Goal: Task Accomplishment & Management: Complete application form

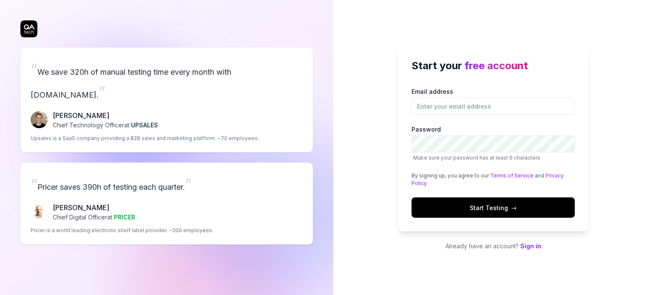
click at [527, 243] on link "Sign in" at bounding box center [530, 246] width 21 height 7
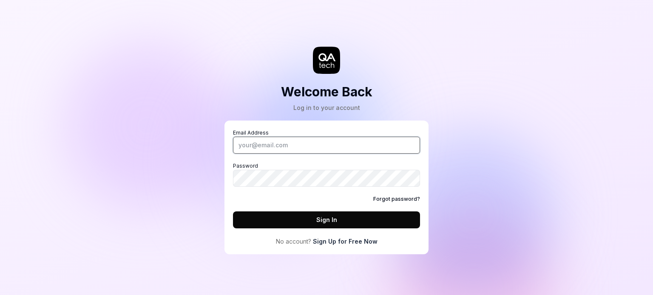
click at [278, 144] on input "Email Address" at bounding box center [326, 145] width 187 height 17
click at [352, 241] on link "Sign Up for Free Now" at bounding box center [345, 241] width 65 height 9
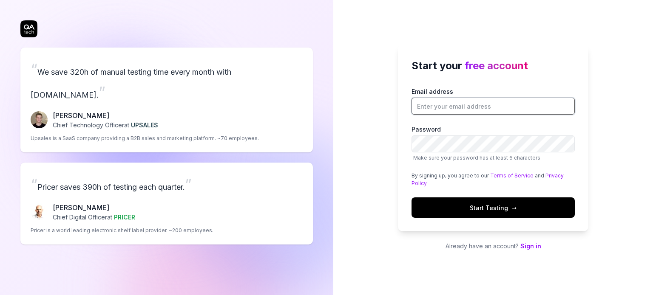
click at [445, 106] on input "Email address" at bounding box center [493, 106] width 163 height 17
type input "[EMAIL_ADDRESS][DOMAIN_NAME]"
click at [432, 153] on label "Password Make sure your password has at least 6 characters" at bounding box center [493, 143] width 163 height 37
click at [480, 204] on span "Start Testing →" at bounding box center [493, 208] width 47 height 9
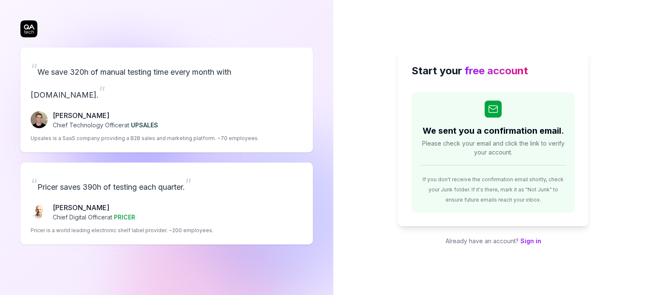
drag, startPoint x: 5, startPoint y: 97, endPoint x: 10, endPoint y: 97, distance: 5.1
click at [5, 97] on div "“ We save 320h of manual testing time every month with [DOMAIN_NAME]. ” [PERSON…" at bounding box center [166, 147] width 333 height 295
click at [519, 132] on h2 "We sent you a confirmation email." at bounding box center [494, 131] width 142 height 13
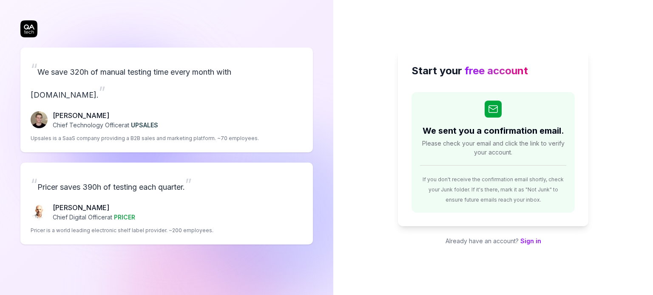
click at [550, 146] on span "Please check your email and click the link to verify your account." at bounding box center [493, 148] width 146 height 18
click at [494, 185] on div "If you don't receive the confirmation email shortly, check your Junk folder. If…" at bounding box center [493, 185] width 146 height 37
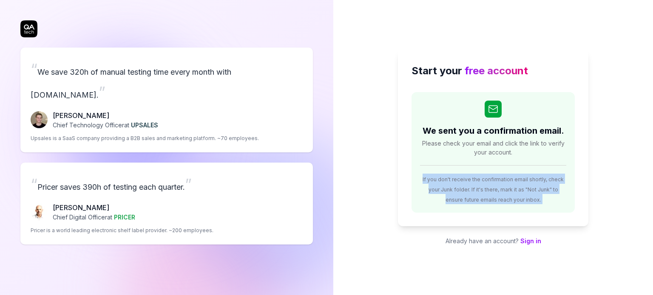
click at [494, 185] on div "If you don't receive the confirmation email shortly, check your Junk folder. If…" at bounding box center [493, 185] width 146 height 37
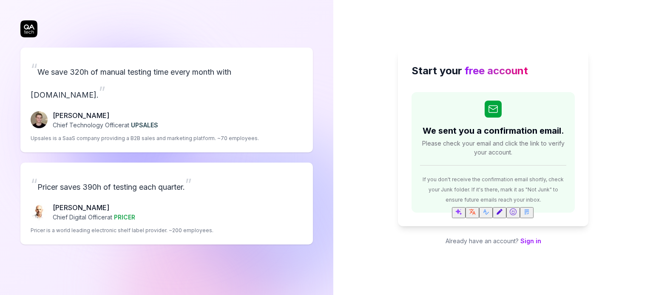
click at [488, 145] on span "Please check your email and click the link to verify your account." at bounding box center [493, 148] width 146 height 18
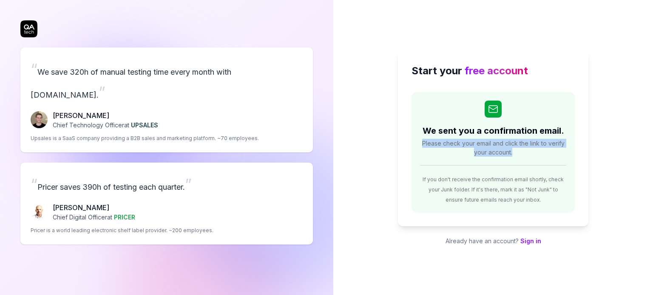
click at [488, 145] on span "Please check your email and click the link to verify your account." at bounding box center [493, 148] width 146 height 18
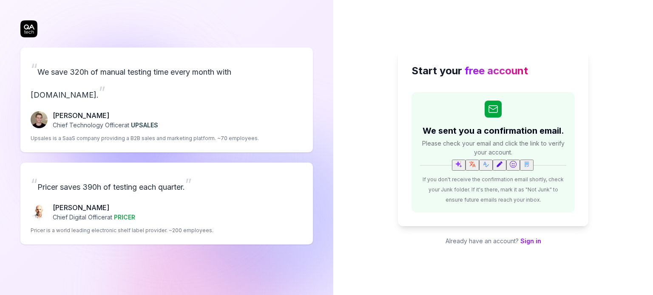
click at [498, 131] on h2 "We sent you a confirmation email." at bounding box center [494, 131] width 142 height 13
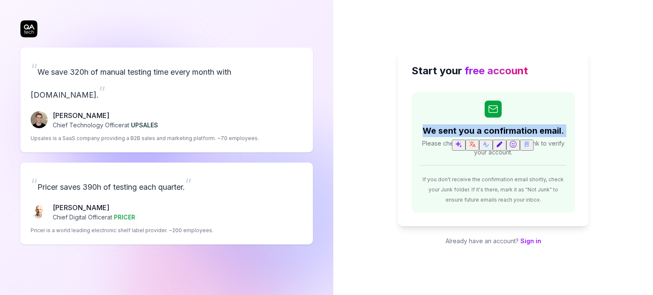
click at [498, 131] on h2 "We sent you a confirmation email." at bounding box center [494, 131] width 142 height 13
click at [474, 73] on span "free account" at bounding box center [496, 71] width 63 height 12
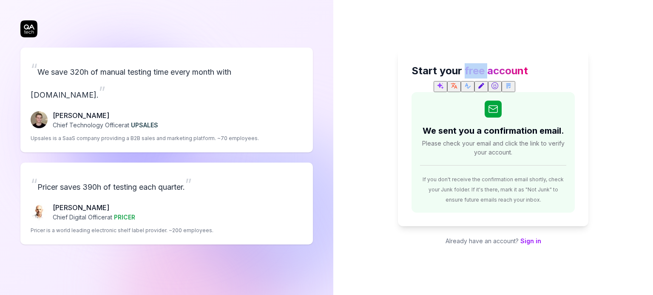
click at [465, 70] on span "free account" at bounding box center [496, 71] width 63 height 12
drag, startPoint x: 461, startPoint y: 71, endPoint x: 548, endPoint y: 77, distance: 86.5
click at [548, 77] on h2 "Start your free account" at bounding box center [493, 70] width 163 height 15
click at [490, 73] on span "free account" at bounding box center [496, 71] width 63 height 12
click at [549, 72] on h2 "Start your free account" at bounding box center [493, 70] width 163 height 15
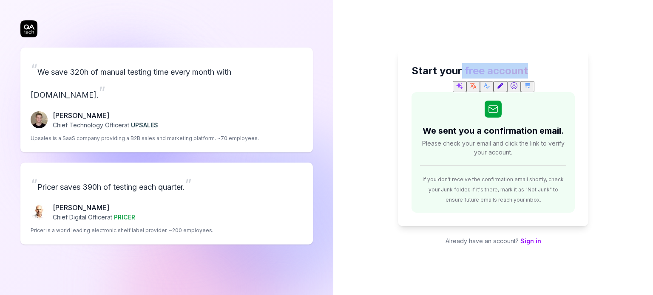
click at [463, 72] on h2 "Start your free account" at bounding box center [493, 70] width 163 height 15
drag, startPoint x: 465, startPoint y: 71, endPoint x: 563, endPoint y: 73, distance: 97.8
click at [563, 73] on h2 "Start your free account" at bounding box center [493, 70] width 163 height 15
click at [460, 64] on h2 "Start your free account" at bounding box center [493, 70] width 163 height 15
click at [560, 185] on div "If you don't receive the confirmation email shortly, check your Junk folder. If…" at bounding box center [493, 185] width 146 height 37
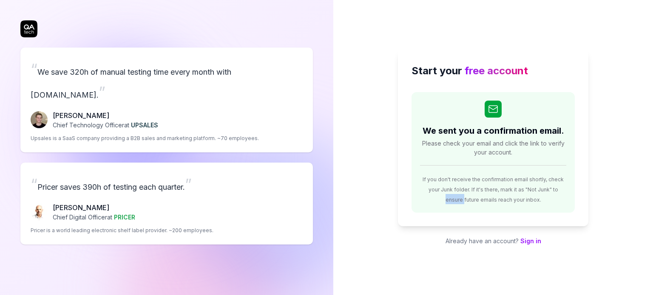
click at [560, 185] on div "If you don't receive the confirmation email shortly, check your Junk folder. If…" at bounding box center [493, 185] width 146 height 37
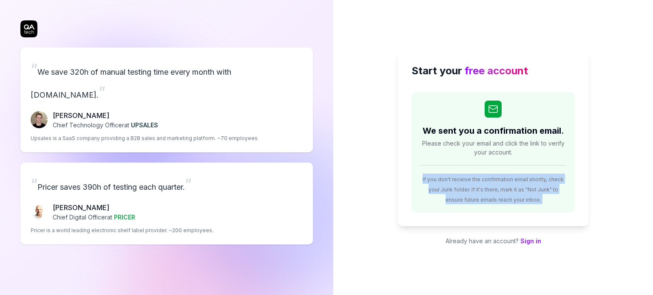
click at [560, 185] on div "If you don't receive the confirmation email shortly, check your Junk folder. If…" at bounding box center [493, 185] width 146 height 37
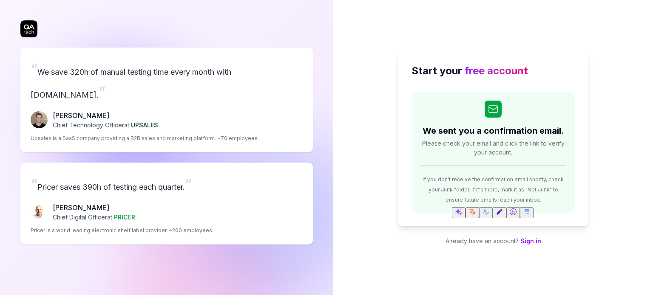
click at [531, 140] on span "Please check your email and click the link to verify your account." at bounding box center [493, 148] width 146 height 18
click at [531, 129] on h2 "We sent you a confirmation email." at bounding box center [494, 131] width 142 height 13
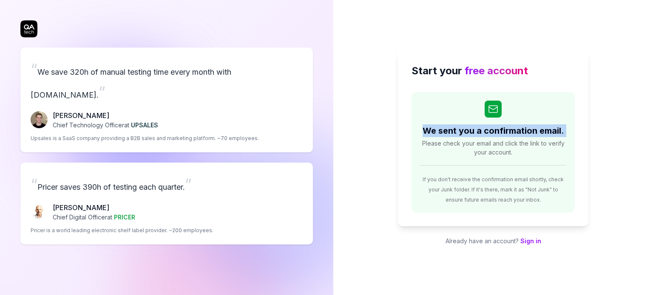
click at [531, 129] on h2 "We sent you a confirmation email." at bounding box center [494, 131] width 142 height 13
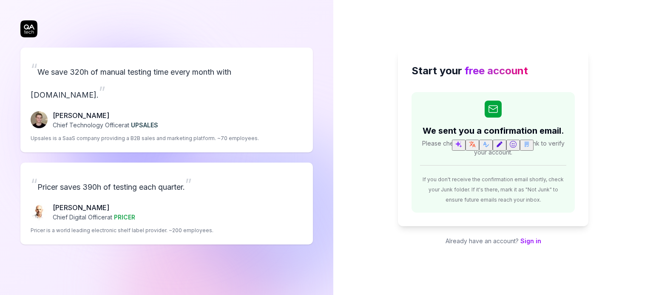
click at [436, 144] on span "Please check your email and click the link to verify your account." at bounding box center [493, 148] width 146 height 18
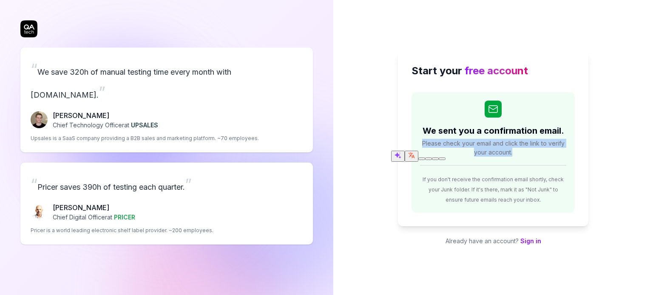
click at [436, 144] on span "Please check your email and click the link to verify your account." at bounding box center [493, 148] width 146 height 18
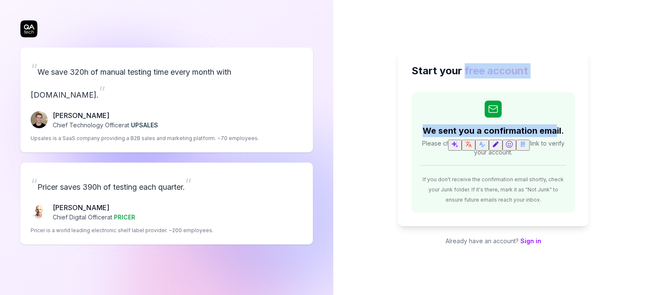
drag, startPoint x: 463, startPoint y: 74, endPoint x: 554, endPoint y: 86, distance: 91.3
click at [554, 86] on div "Start your free account We sent you a confirmation email. Please check your ema…" at bounding box center [493, 138] width 190 height 177
click at [485, 134] on h2 "We sent you a confirmation email." at bounding box center [494, 131] width 142 height 13
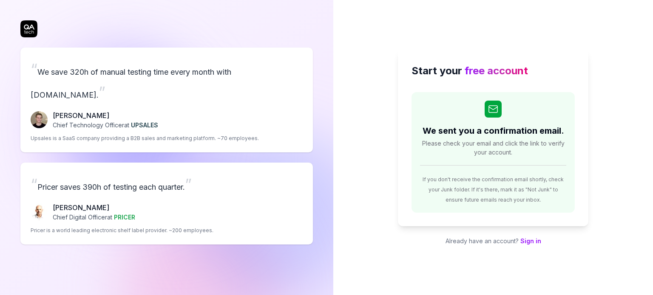
click at [584, 200] on div "Start your free account We sent you a confirmation email. Please check your ema…" at bounding box center [493, 138] width 190 height 177
drag, startPoint x: 517, startPoint y: 190, endPoint x: 539, endPoint y: 193, distance: 22.9
click at [539, 193] on div "If you don't receive the confirmation email shortly, check your Junk folder. If…" at bounding box center [493, 185] width 146 height 37
click at [539, 192] on span "If you don't receive the confirmation email shortly, check your Junk folder. If…" at bounding box center [493, 189] width 141 height 27
drag, startPoint x: 538, startPoint y: 191, endPoint x: 518, endPoint y: 192, distance: 20.0
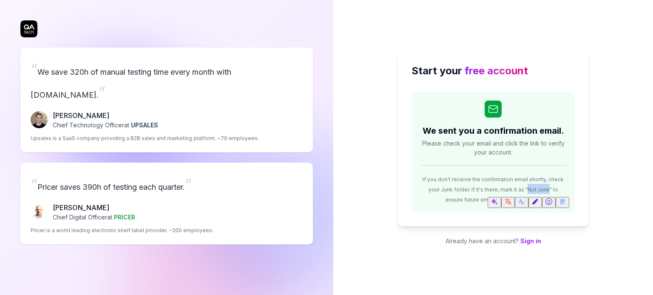
click at [518, 192] on span "If you don't receive the confirmation email shortly, check your Junk folder. If…" at bounding box center [493, 189] width 141 height 27
click at [507, 188] on span "If you don't receive the confirmation email shortly, check your Junk folder. If…" at bounding box center [493, 189] width 141 height 27
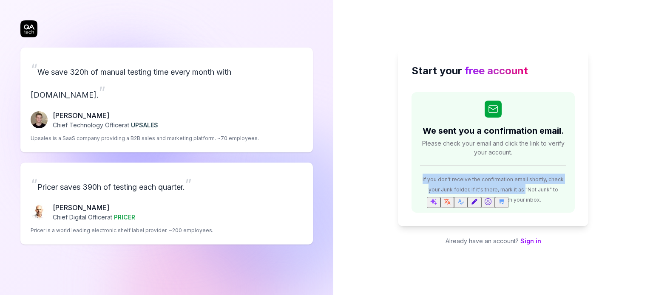
drag, startPoint x: 515, startPoint y: 189, endPoint x: 408, endPoint y: 181, distance: 107.4
click at [408, 181] on div "Start your free account We sent you a confirmation email. Please check your ema…" at bounding box center [493, 138] width 190 height 177
click at [431, 188] on span "If you don't receive the confirmation email shortly, check your Junk folder. If…" at bounding box center [493, 189] width 141 height 27
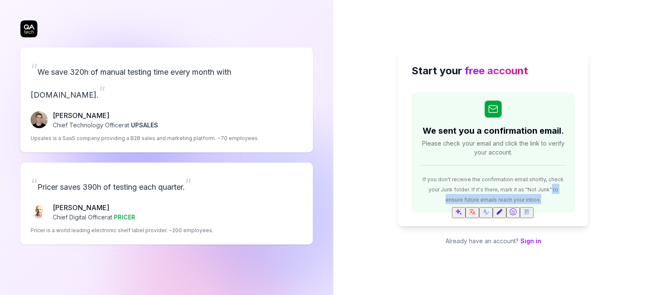
drag, startPoint x: 543, startPoint y: 190, endPoint x: 558, endPoint y: 195, distance: 16.0
click at [558, 195] on div "If you don't receive the confirmation email shortly, check your Junk folder. If…" at bounding box center [493, 185] width 146 height 37
click at [551, 193] on span "If you don't receive the confirmation email shortly, check your Junk folder. If…" at bounding box center [493, 189] width 141 height 27
click at [562, 195] on div "If you don't receive the confirmation email shortly, check your Junk folder. If…" at bounding box center [493, 185] width 146 height 37
click at [543, 195] on div "If you don't receive the confirmation email shortly, check your Junk folder. If…" at bounding box center [493, 185] width 146 height 37
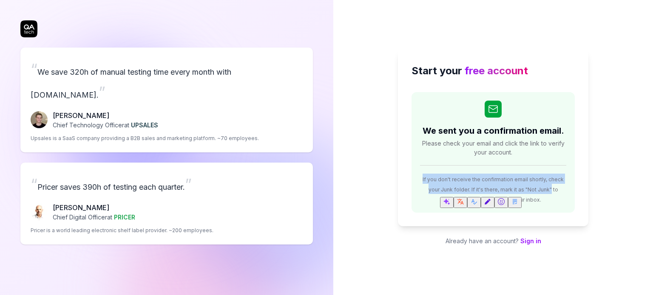
drag, startPoint x: 543, startPoint y: 186, endPoint x: 384, endPoint y: 176, distance: 158.9
click at [384, 176] on div "Start your free account We sent you a confirmation email. Please check your ema…" at bounding box center [493, 147] width 320 height 295
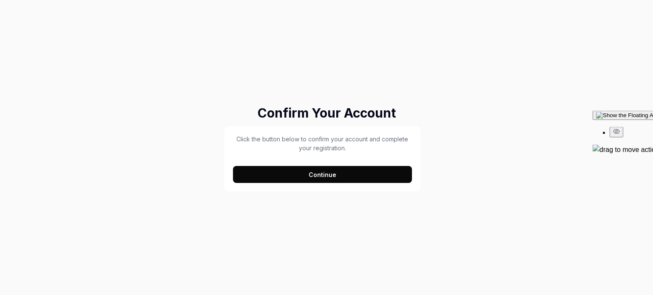
click at [324, 172] on button "Continue" at bounding box center [322, 174] width 179 height 17
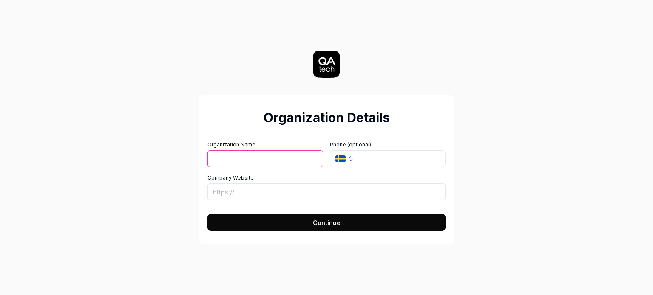
click at [293, 162] on input "Organization Name" at bounding box center [265, 159] width 116 height 17
type input "Jenish"
click at [243, 199] on input "Company Website" at bounding box center [326, 192] width 238 height 17
drag, startPoint x: 381, startPoint y: 154, endPoint x: 371, endPoint y: 166, distance: 15.7
click at [381, 154] on input "tel" at bounding box center [401, 159] width 90 height 17
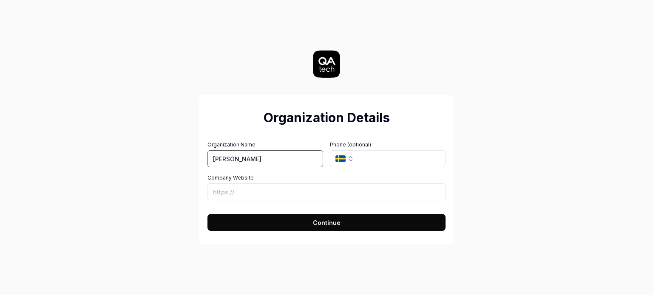
click at [265, 162] on input "Jenish" at bounding box center [265, 159] width 116 height 17
click at [226, 188] on input "Company Website" at bounding box center [326, 192] width 238 height 17
click at [353, 277] on div "Organization Details Organization Name Jenish Organization Logo (Square minimum…" at bounding box center [326, 147] width 381 height 295
click at [3, 208] on div "Organization Details Organization Name Jenish Organization Logo (Square minimum…" at bounding box center [326, 147] width 653 height 295
click at [389, 156] on input "tel" at bounding box center [401, 159] width 90 height 17
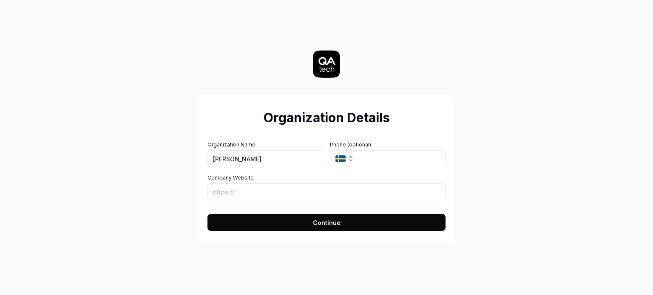
drag, startPoint x: 339, startPoint y: 157, endPoint x: 282, endPoint y: 227, distance: 90.1
click at [339, 157] on icon "button" at bounding box center [340, 159] width 10 height 7
click at [275, 259] on div "Organization Details Organization Name Jenish Organization Logo (Square minimum…" at bounding box center [326, 147] width 381 height 295
click at [313, 216] on button "Continue" at bounding box center [326, 222] width 238 height 17
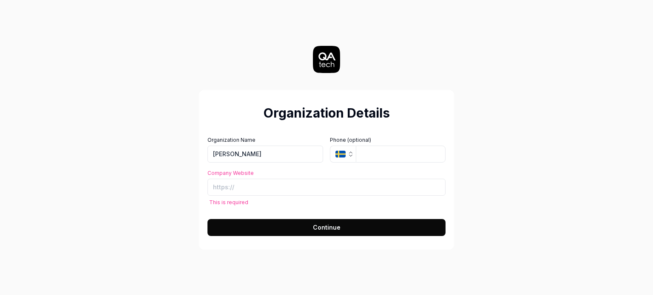
click at [290, 173] on label "Company Website" at bounding box center [326, 174] width 238 height 8
click at [290, 179] on input "Company Website" at bounding box center [326, 187] width 238 height 17
click at [284, 187] on input "Company Website" at bounding box center [326, 187] width 238 height 17
click at [121, 199] on div "Organization Details Organization Name Jenish Organization Logo (Square minimum…" at bounding box center [326, 147] width 653 height 295
